Goal: Task Accomplishment & Management: Use online tool/utility

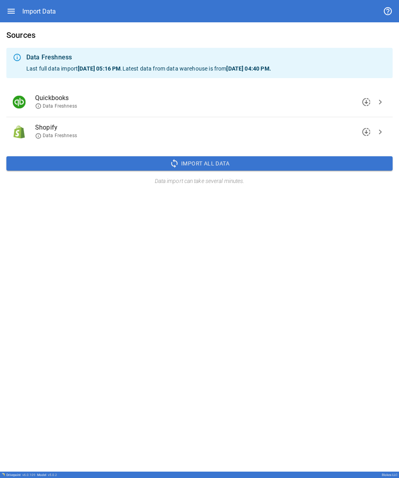
click at [139, 100] on span "chevron_right" at bounding box center [380, 102] width 10 height 10
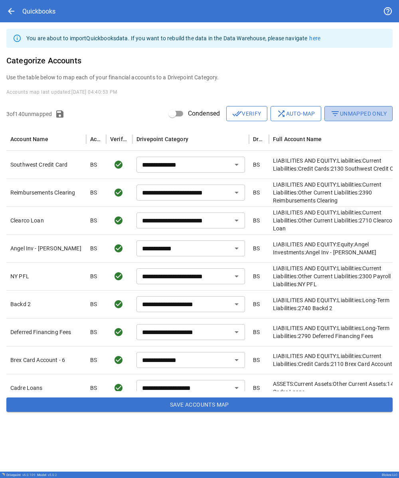
click at [139, 112] on button "filter_list Unmapped Only" at bounding box center [358, 113] width 68 height 15
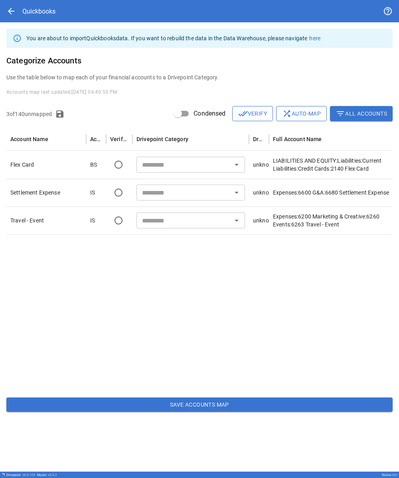
click at [139, 164] on icon "Open" at bounding box center [237, 165] width 10 height 10
click at [139, 168] on div "​" at bounding box center [190, 165] width 117 height 28
click at [139, 168] on icon "Open" at bounding box center [237, 165] width 10 height 10
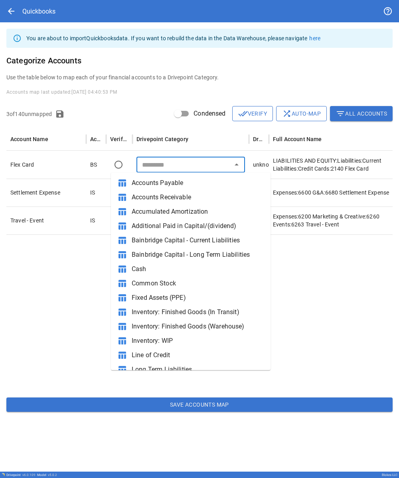
click at [139, 355] on span "Line of Credit" at bounding box center [198, 356] width 132 height 10
type input "**********"
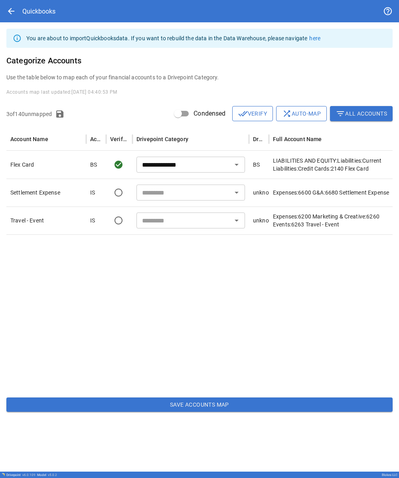
click at [139, 193] on input "text" at bounding box center [184, 192] width 91 height 11
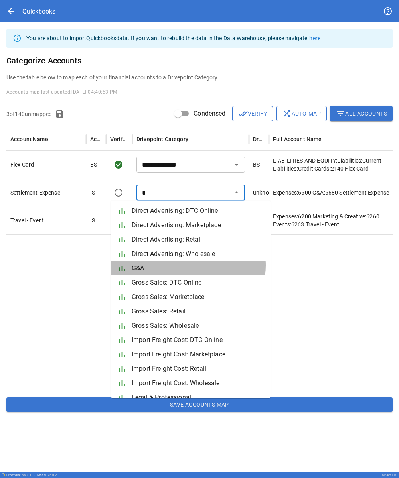
click at [139, 265] on span "G&A" at bounding box center [198, 269] width 132 height 10
type input "***"
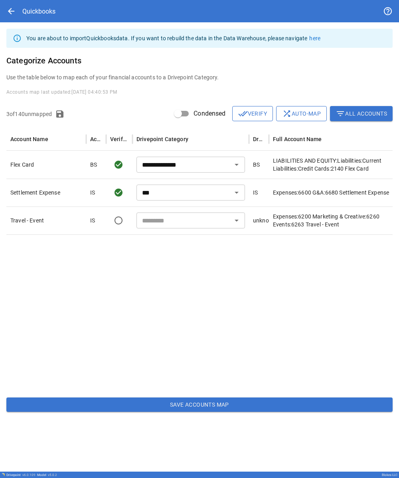
click at [139, 220] on input "text" at bounding box center [184, 220] width 91 height 11
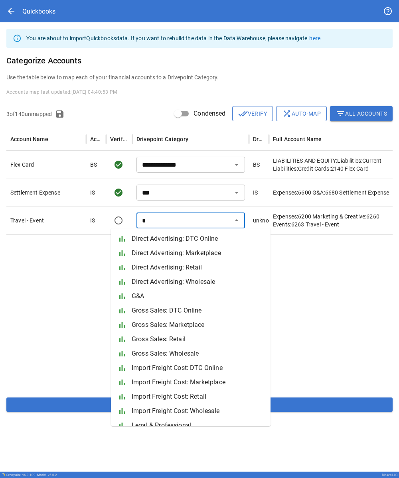
click at [139, 294] on span "G&A" at bounding box center [198, 297] width 132 height 10
type input "***"
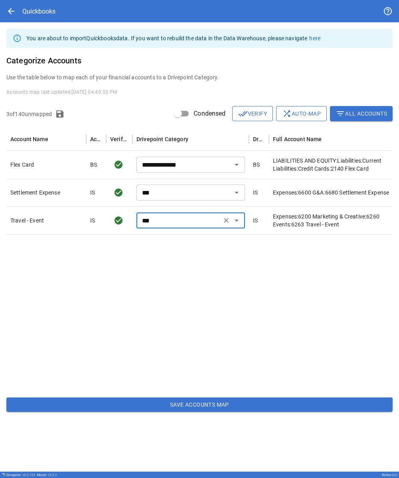
click at [139, 278] on div at bounding box center [237, 313] width 462 height 157
click at [71, 322] on div at bounding box center [237, 313] width 462 height 157
click at [139, 408] on button "Save Accounts Map" at bounding box center [199, 405] width 386 height 14
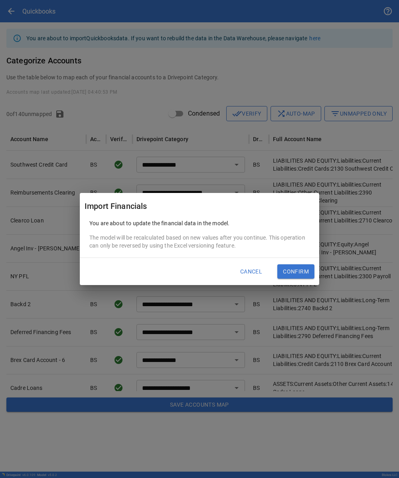
click at [139, 280] on div "Cancel Confirm" at bounding box center [199, 271] width 239 height 27
click at [139, 277] on button "Confirm" at bounding box center [295, 272] width 37 height 14
